Goal: Communication & Community: Answer question/provide support

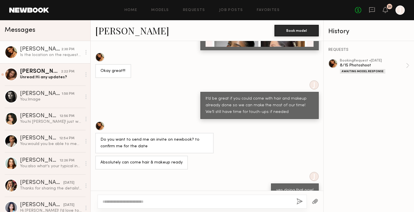
scroll to position [1311, 0]
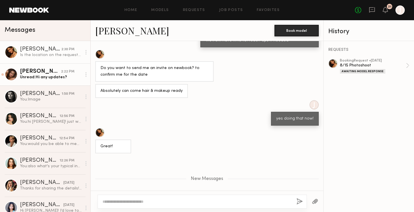
click at [59, 81] on link "Kayla B. 2:22 PM Unread: Hi any updates?" at bounding box center [45, 74] width 90 height 22
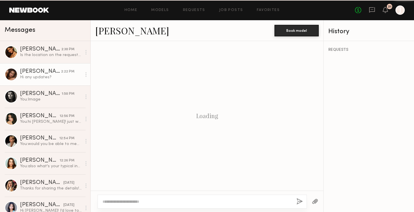
scroll to position [387, 0]
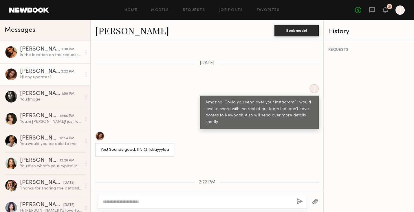
click at [60, 53] on div "Is the location on the request the exact address?" at bounding box center [51, 54] width 62 height 5
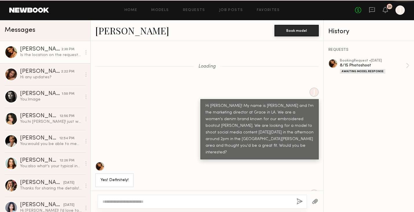
scroll to position [1267, 0]
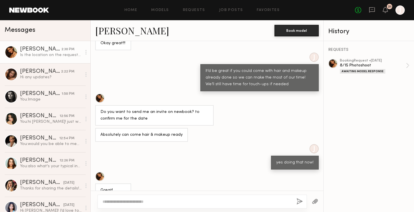
click at [317, 200] on button "button" at bounding box center [314, 201] width 6 height 7
click at [368, 66] on div "8/15 Photoshoot" at bounding box center [372, 65] width 66 height 5
click at [231, 170] on div "Loading J Hi Kiersten! My name is Jason and I'm the marketing director at Grace…" at bounding box center [207, 116] width 232 height 150
click at [314, 203] on button "button" at bounding box center [314, 201] width 6 height 7
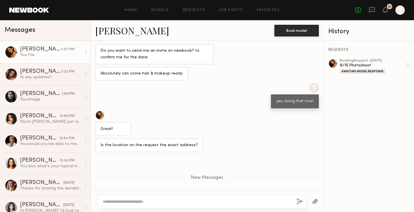
click at [145, 198] on div at bounding box center [201, 202] width 209 height 14
click at [138, 208] on div at bounding box center [201, 202] width 209 height 14
click at [134, 206] on div at bounding box center [201, 202] width 209 height 14
click at [132, 204] on textarea at bounding box center [196, 202] width 189 height 6
type textarea "**********"
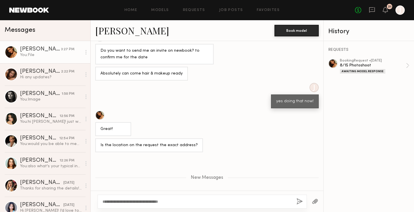
click at [302, 202] on div "**********" at bounding box center [201, 202] width 209 height 14
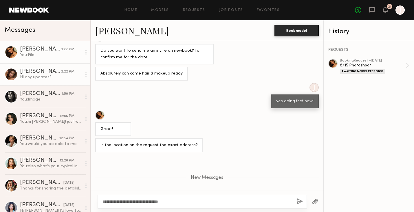
click at [51, 81] on link "Kayla B. 2:22 PM Hi any updates?" at bounding box center [45, 74] width 90 height 22
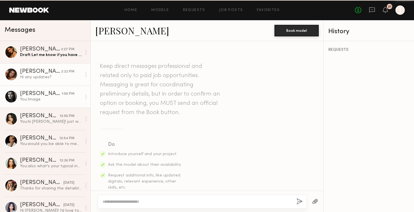
scroll to position [387, 0]
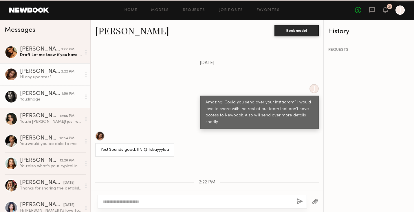
click at [47, 102] on div "You: Image" at bounding box center [51, 99] width 62 height 5
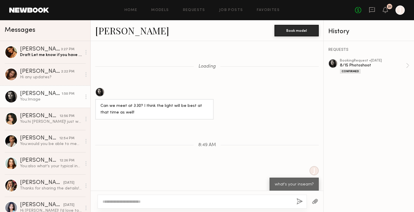
scroll to position [325, 0]
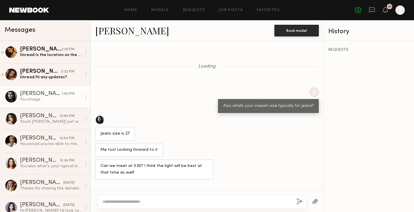
scroll to position [429, 0]
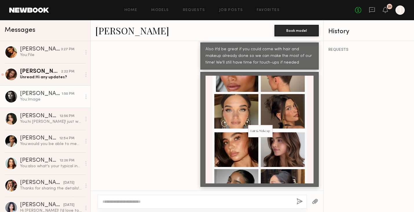
click at [47, 101] on div "You: Image" at bounding box center [51, 99] width 62 height 5
click at [318, 200] on div at bounding box center [315, 202] width 16 height 14
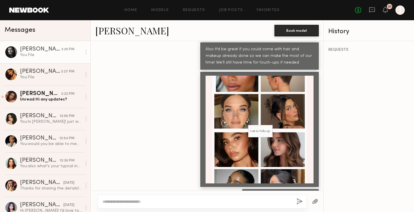
scroll to position [446, 0]
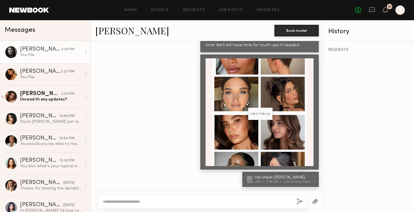
click at [261, 177] on div "call sheet [PERSON_NAME]" at bounding box center [284, 178] width 61 height 4
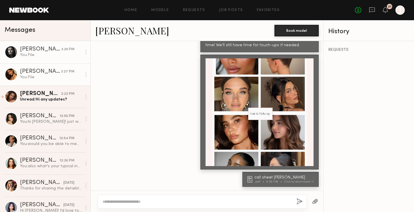
click at [52, 77] on div "You: File" at bounding box center [51, 77] width 62 height 5
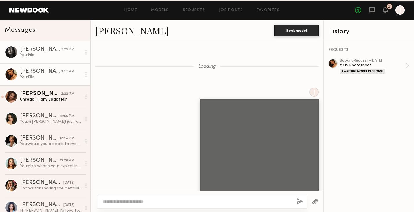
scroll to position [386, 0]
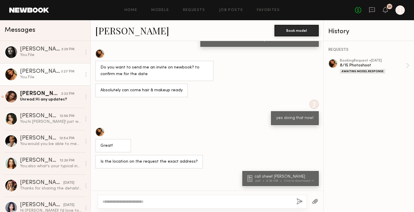
click at [170, 190] on div "Loading J ok got it! will bring both sizes for makeup and hair: Okay great!!! J…" at bounding box center [207, 116] width 232 height 150
click at [156, 200] on textarea at bounding box center [196, 202] width 189 height 6
type textarea "**********"
paste textarea "**********"
type textarea "**********"
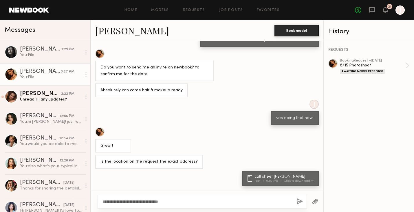
click at [301, 202] on button "button" at bounding box center [299, 201] width 6 height 7
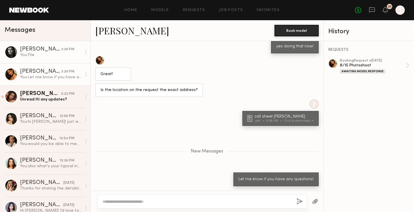
click at [66, 52] on div "3:29 PM" at bounding box center [67, 49] width 13 height 5
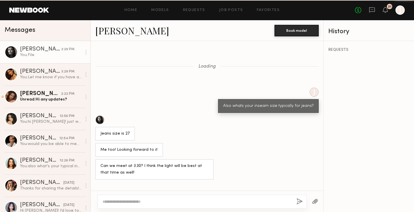
scroll to position [403, 0]
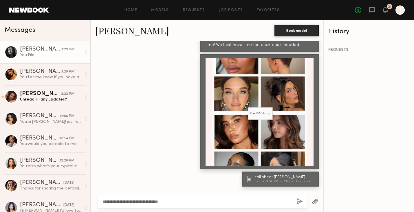
type textarea "**********"
click at [299, 198] on button "button" at bounding box center [299, 201] width 6 height 7
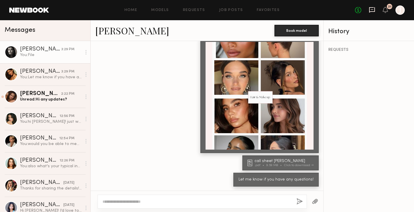
click at [371, 11] on icon at bounding box center [371, 10] width 6 height 6
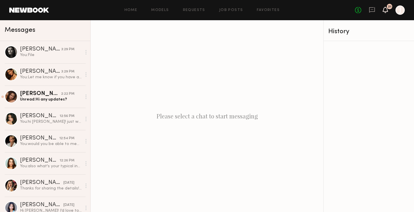
click at [384, 10] on icon at bounding box center [385, 10] width 5 height 4
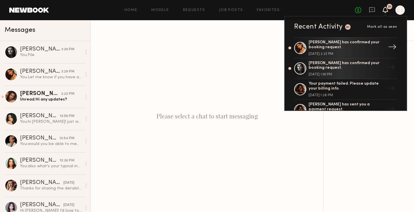
click at [332, 46] on div "Kiersten M. has confirmed your booking request." at bounding box center [345, 45] width 75 height 10
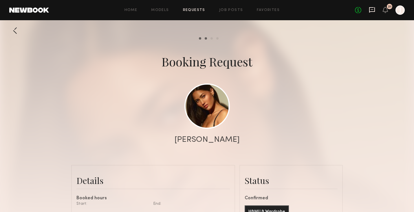
click at [373, 10] on icon at bounding box center [371, 10] width 6 height 6
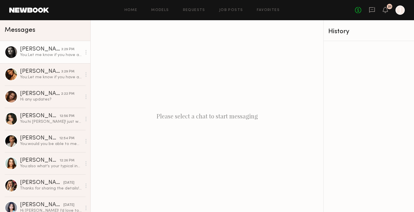
click at [70, 51] on div "3:29 PM" at bounding box center [67, 49] width 13 height 5
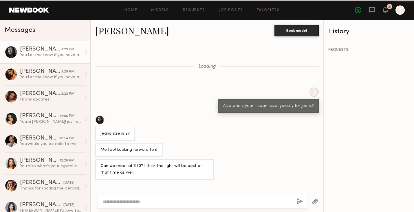
scroll to position [419, 0]
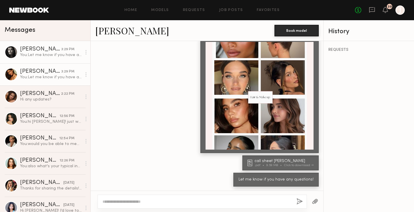
click at [58, 75] on div "You: Let me know if you have any questions!" at bounding box center [51, 77] width 62 height 5
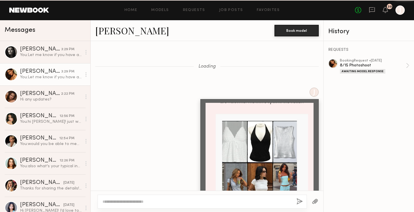
scroll to position [414, 0]
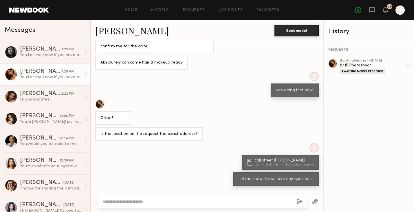
click at [59, 65] on link "Kiersten M. 3:29 PM You: Let me know if you have any questions!" at bounding box center [45, 74] width 90 height 22
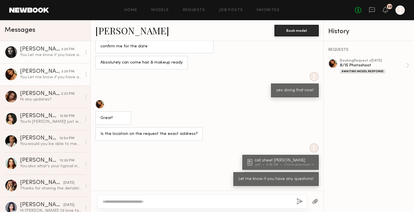
click at [64, 50] on div "3:29 PM" at bounding box center [67, 49] width 13 height 5
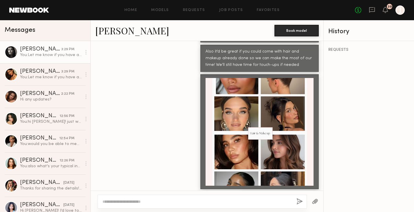
scroll to position [419, 0]
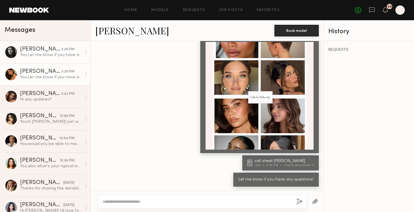
click at [48, 63] on link "Kiersten M. 3:29 PM You: Let me know if you have any questions!" at bounding box center [45, 74] width 90 height 22
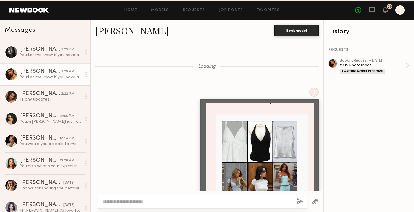
scroll to position [414, 0]
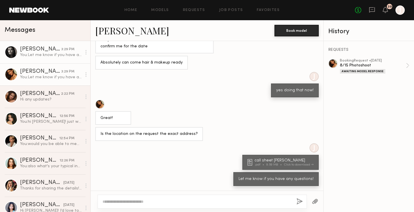
click at [51, 54] on div "You: Let me know if you have any questions!" at bounding box center [51, 54] width 62 height 5
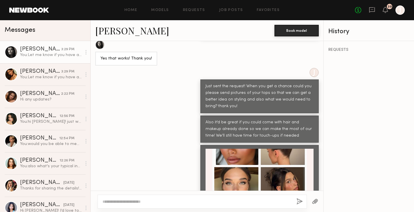
scroll to position [419, 0]
